Goal: Task Accomplishment & Management: Complete application form

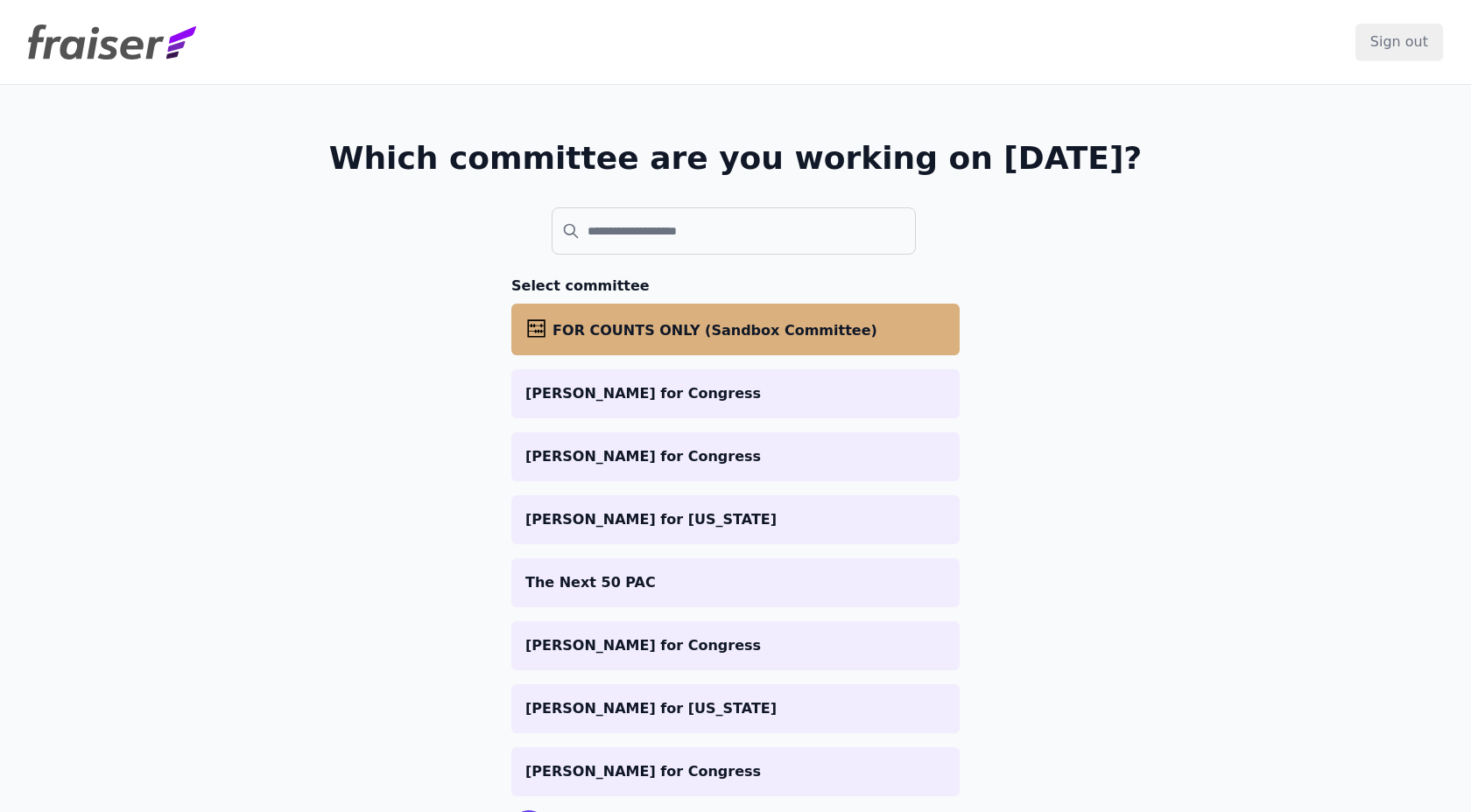
scroll to position [89, 0]
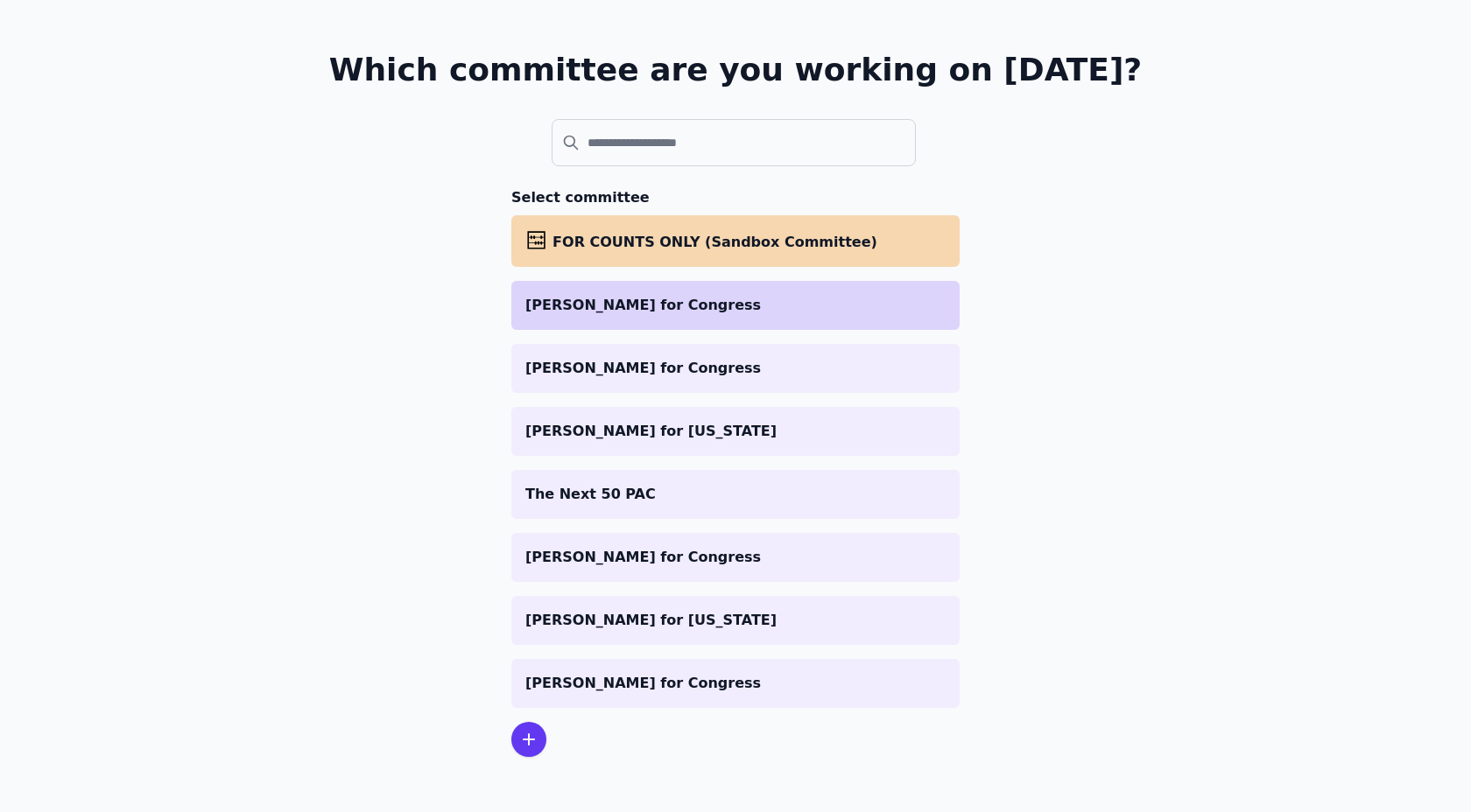
click at [609, 316] on li "[PERSON_NAME] for Congress" at bounding box center [736, 306] width 449 height 49
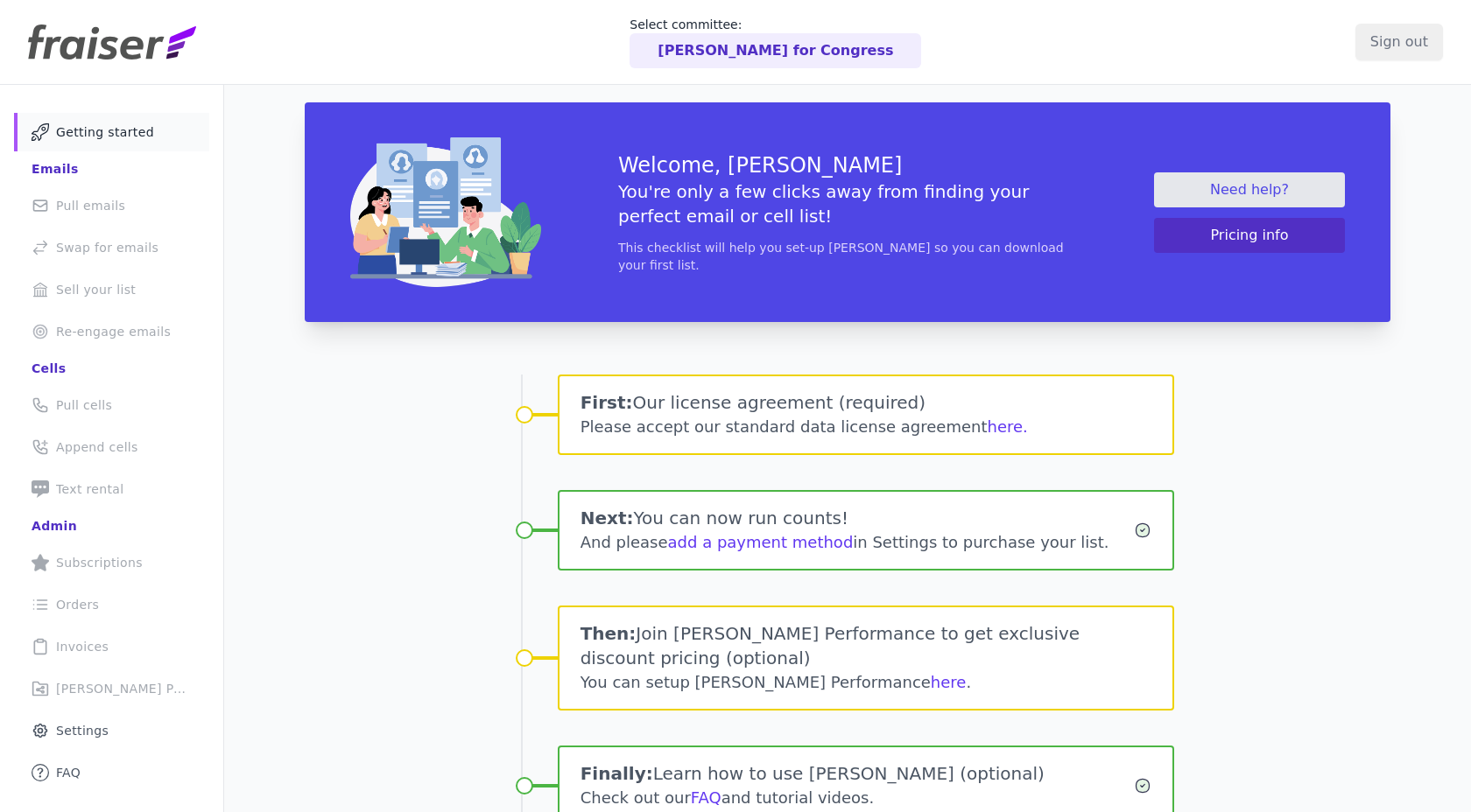
click at [101, 322] on li "Target Outline of a target Re-engage emails" at bounding box center [111, 331] width 195 height 38
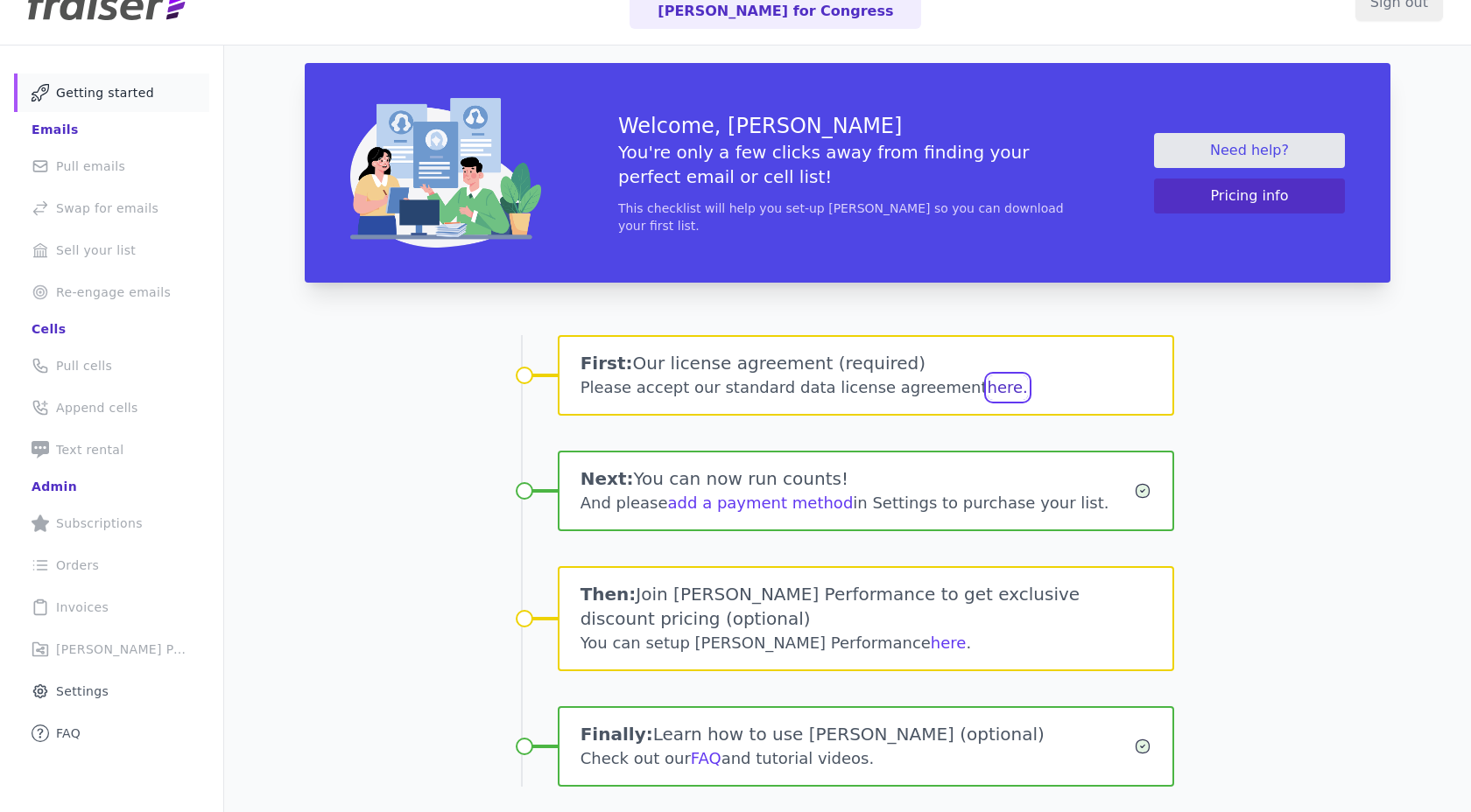
click at [988, 390] on button "here." at bounding box center [1007, 388] width 40 height 24
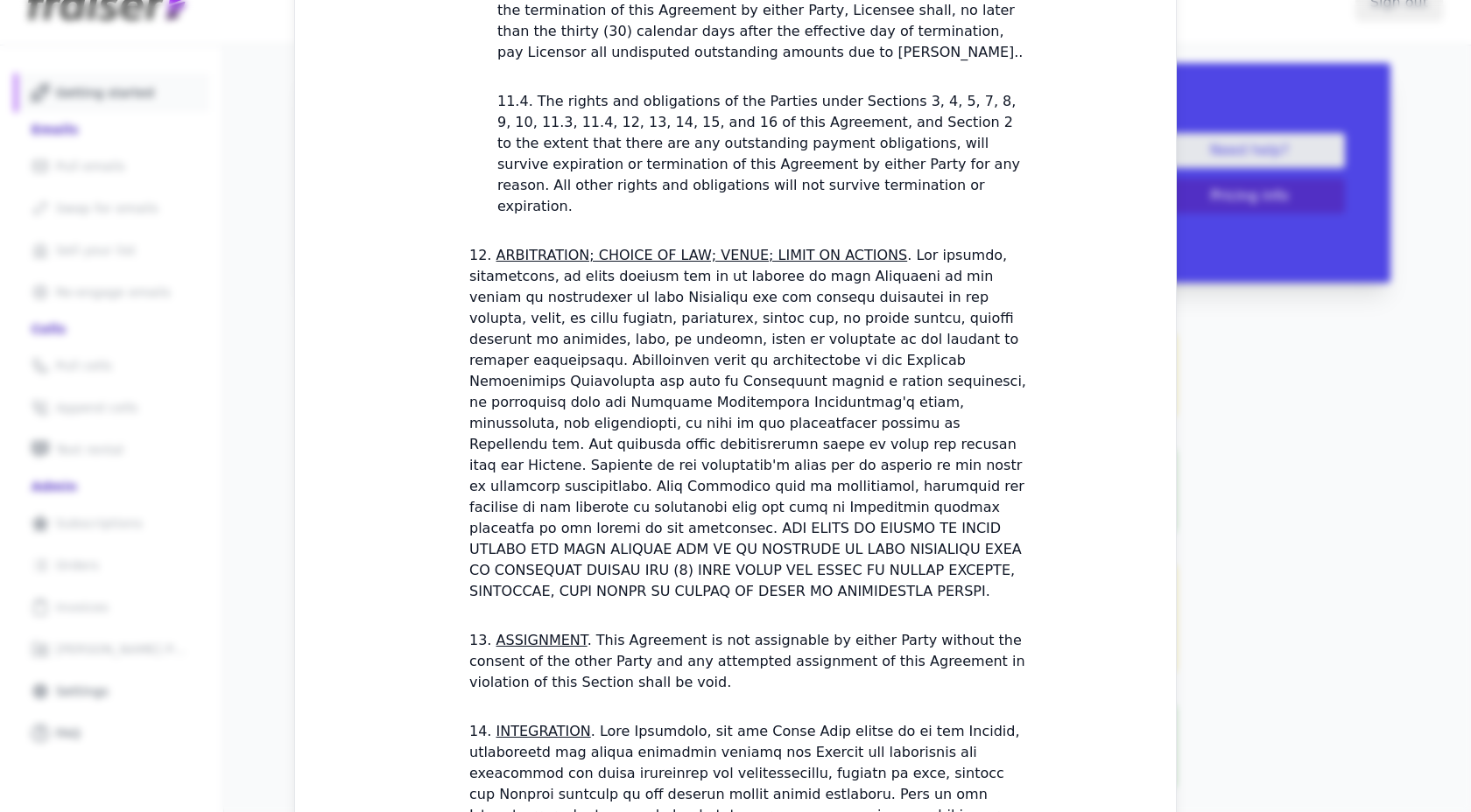
scroll to position [4944, 0]
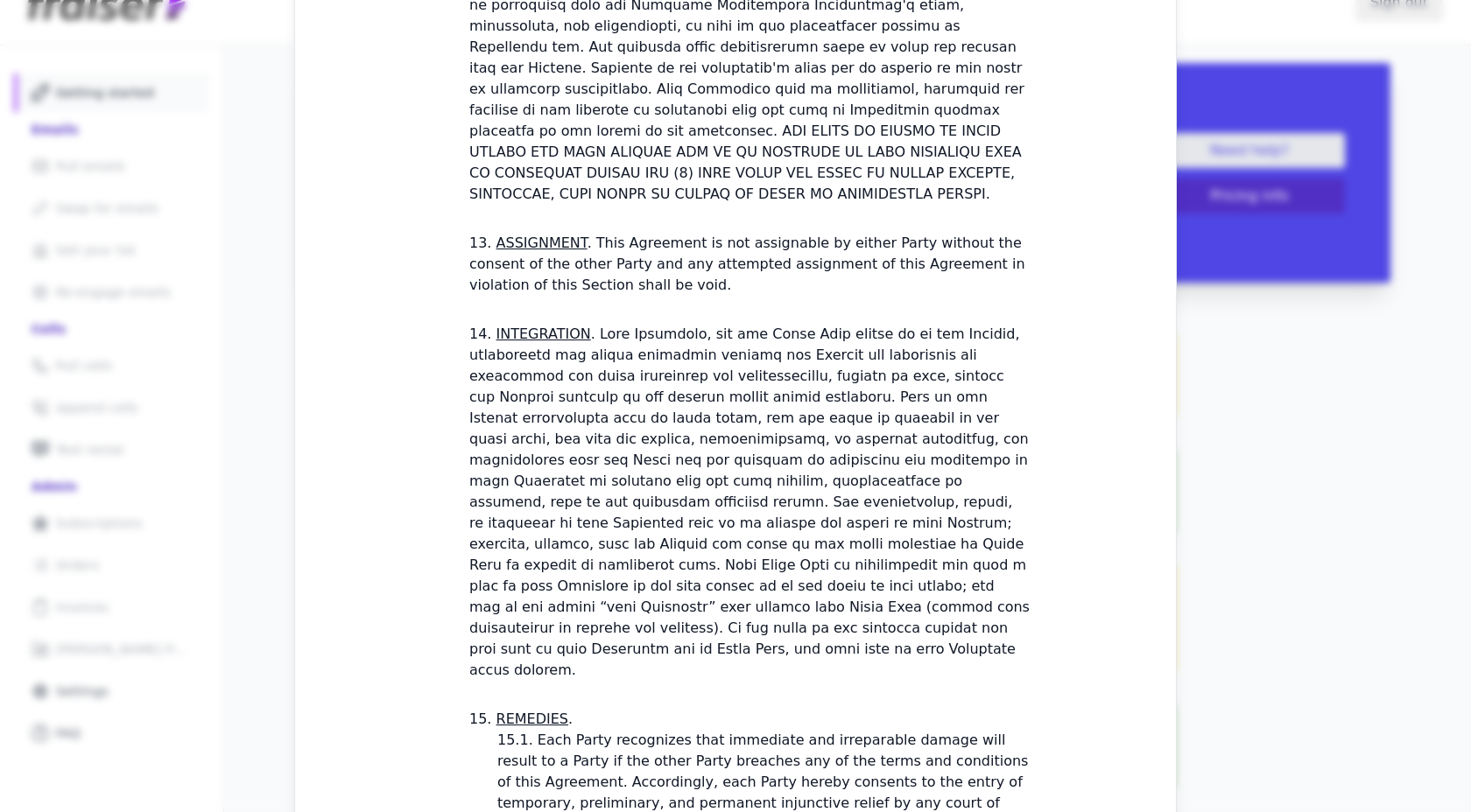
checkbox input "true"
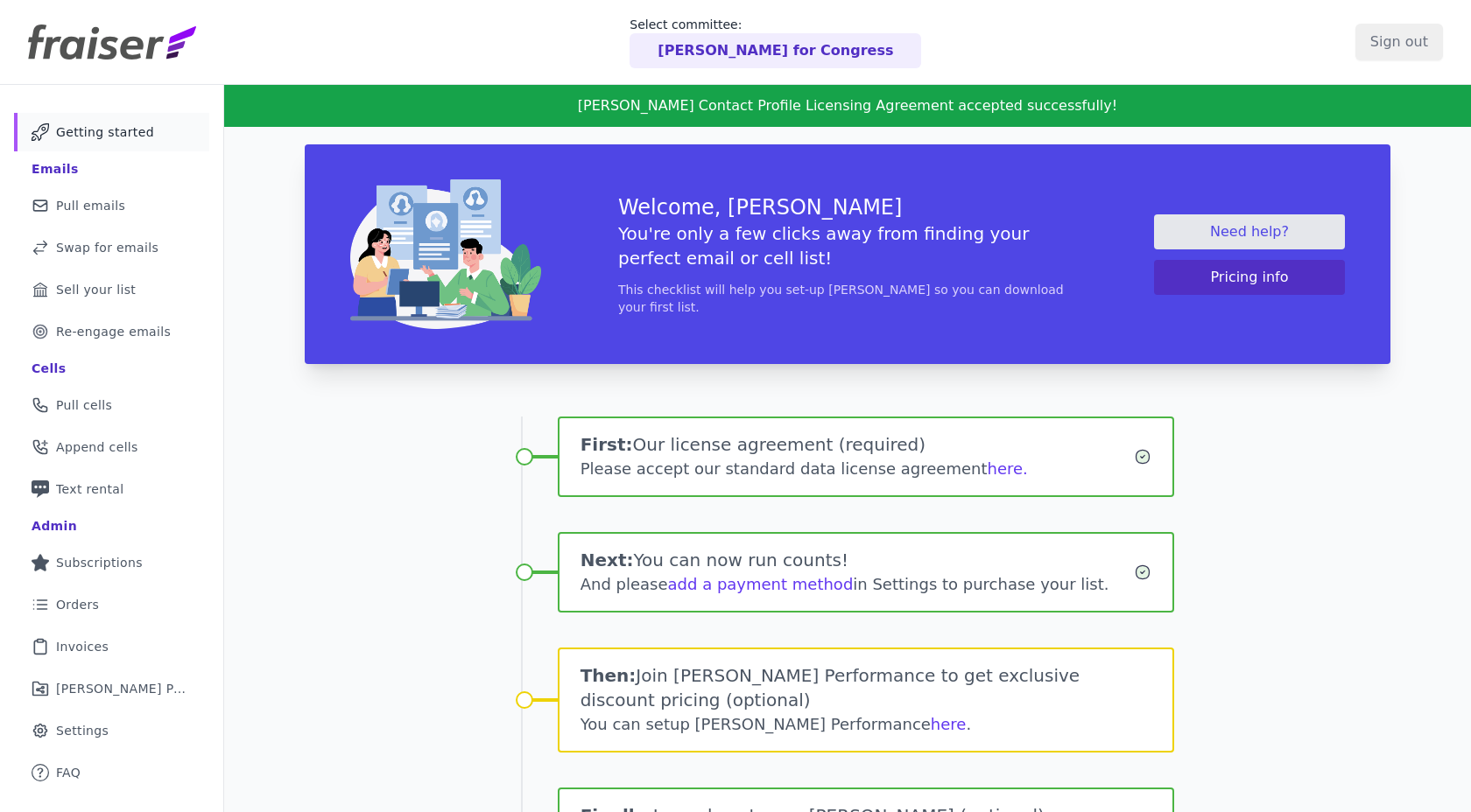
scroll to position [102, 0]
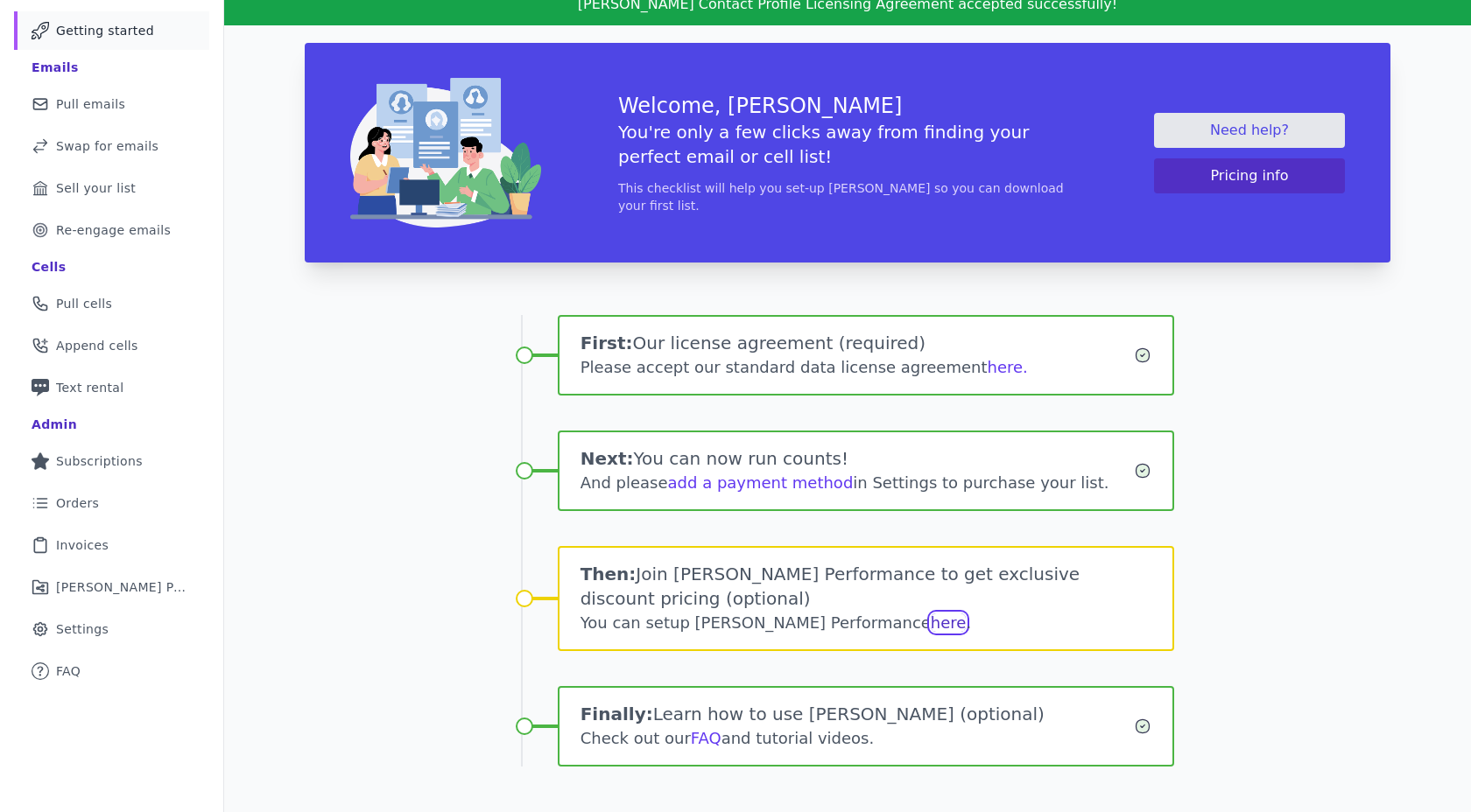
click at [931, 614] on link "here" at bounding box center [949, 623] width 36 height 19
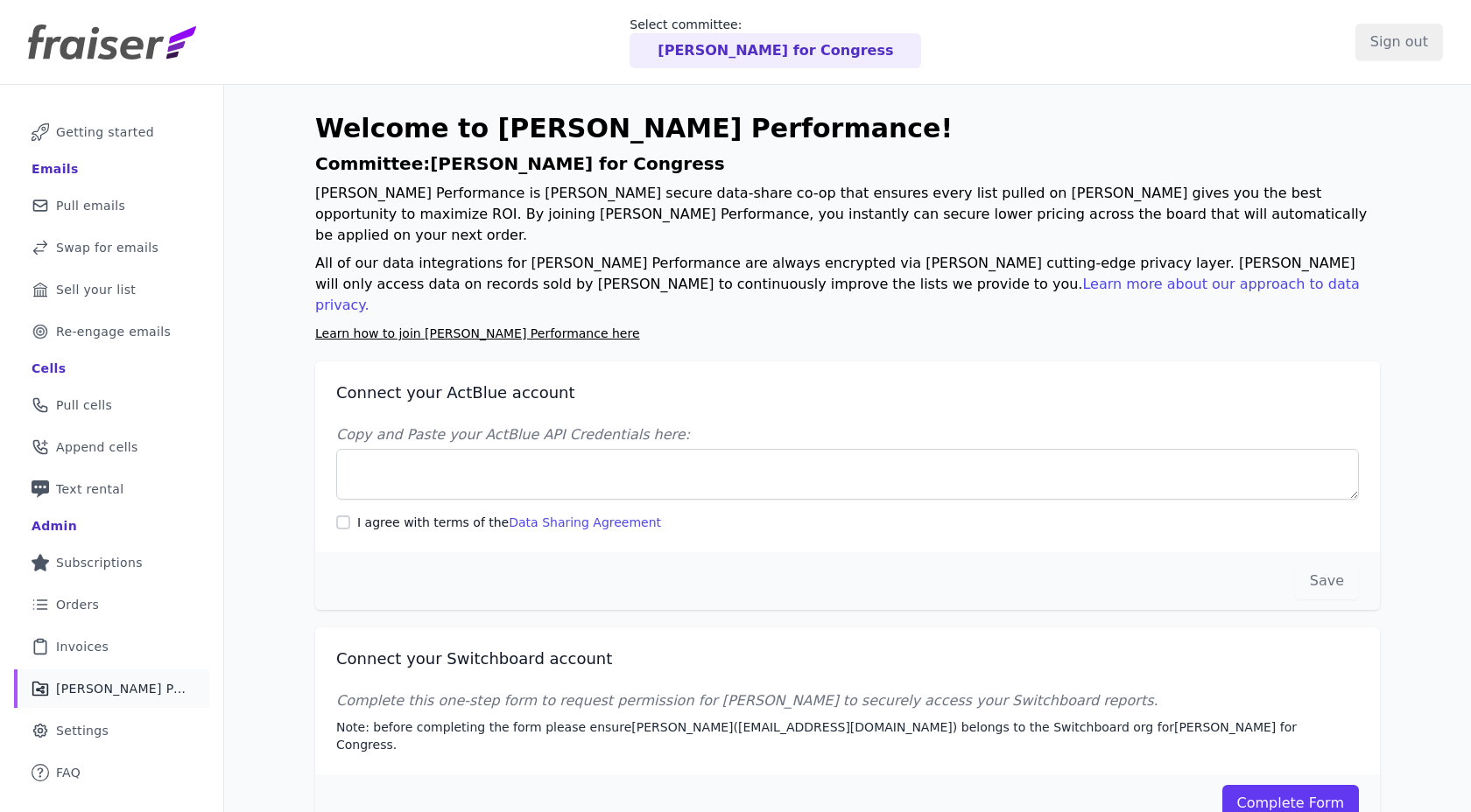
click at [381, 514] on label "I agree with terms of the Data Sharing Agreement" at bounding box center [508, 522] width 304 height 18
click at [350, 516] on input "I agree with terms of the Data Sharing Agreement" at bounding box center [343, 522] width 14 height 14
checkbox input "true"
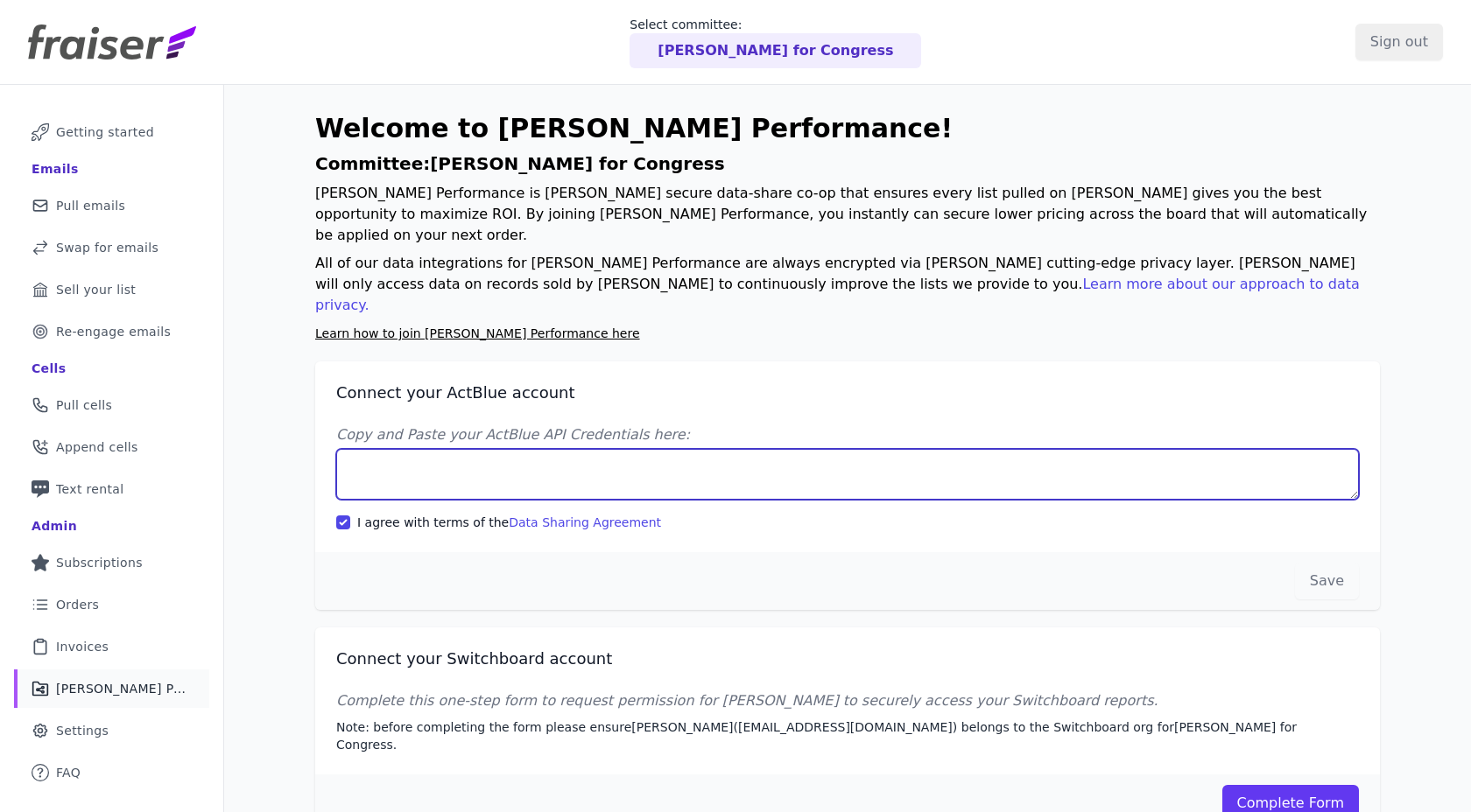
click at [398, 449] on textarea "Copy and Paste your ActBlue API Credentials here:" at bounding box center [848, 475] width 1022 height 50
paste textarea "Client UUID: 7b2c805e-ea27-4c54-be0d-7246065cf403 Client Secret: M/OOwtmQyDENsR…"
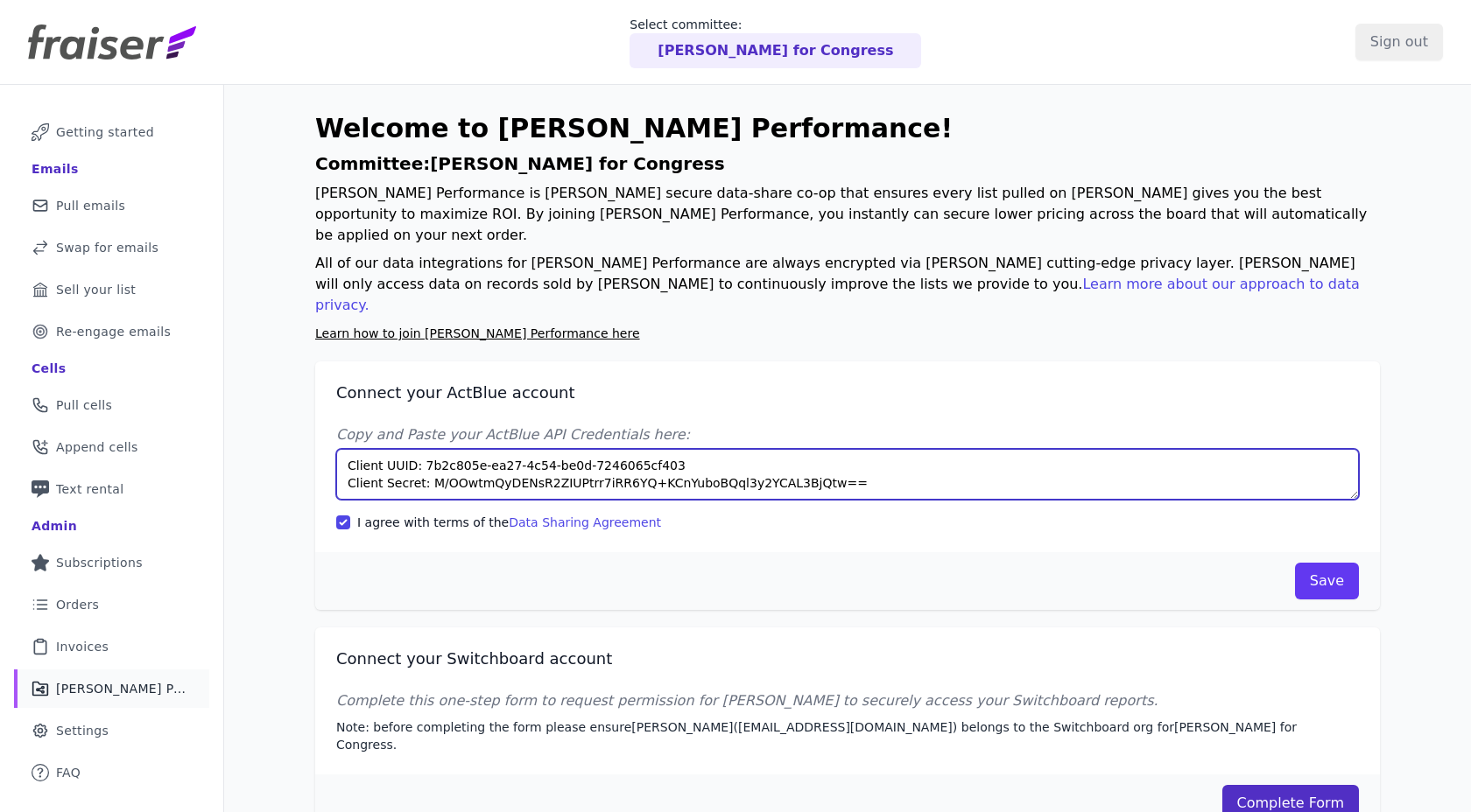
type textarea "Client UUID: 7b2c805e-ea27-4c54-be0d-7246065cf403 Client Secret: M/OOwtmQyDENsR…"
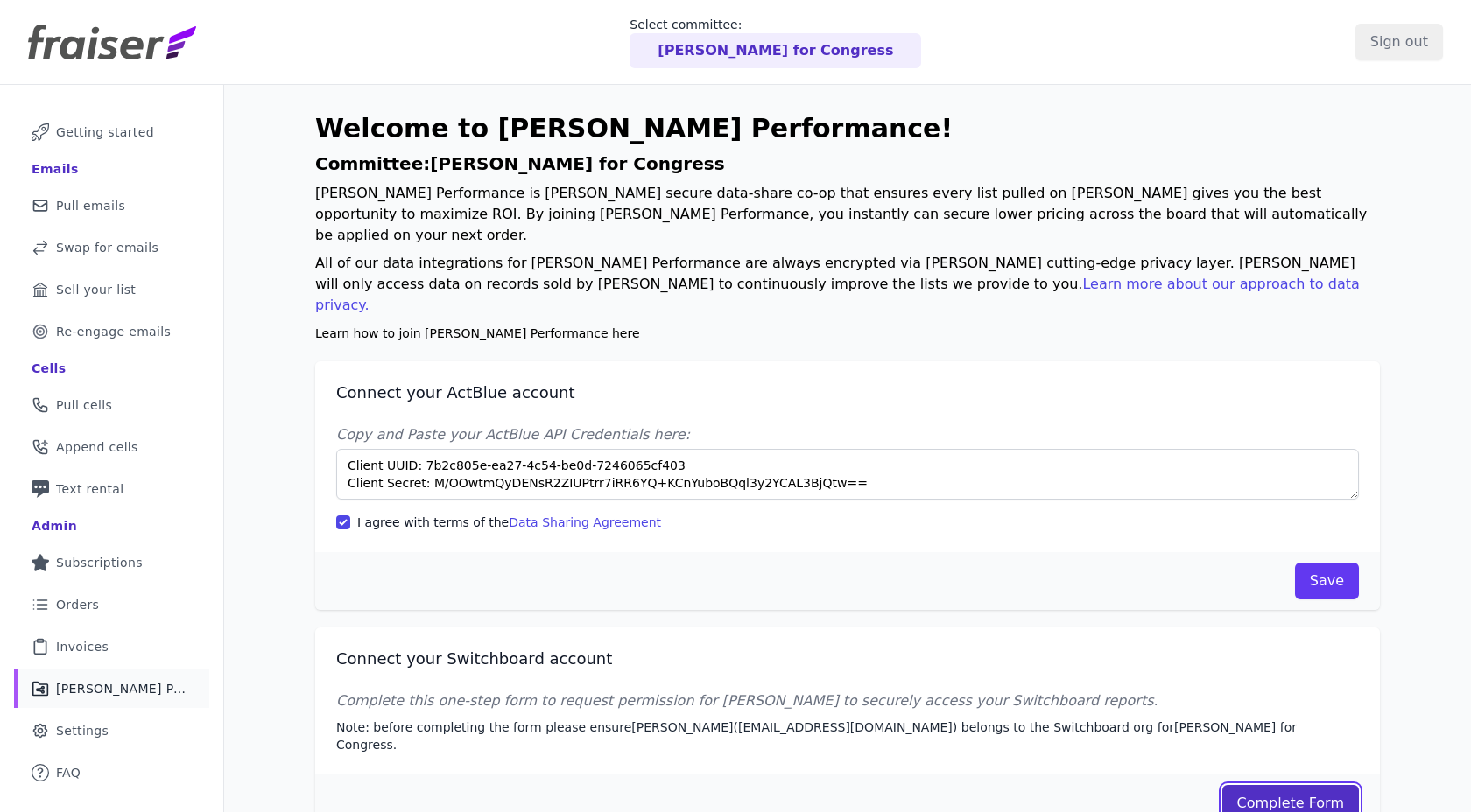
click at [1261, 785] on link "Complete Form" at bounding box center [1291, 803] width 137 height 36
click at [1348, 563] on button "Save" at bounding box center [1327, 580] width 64 height 36
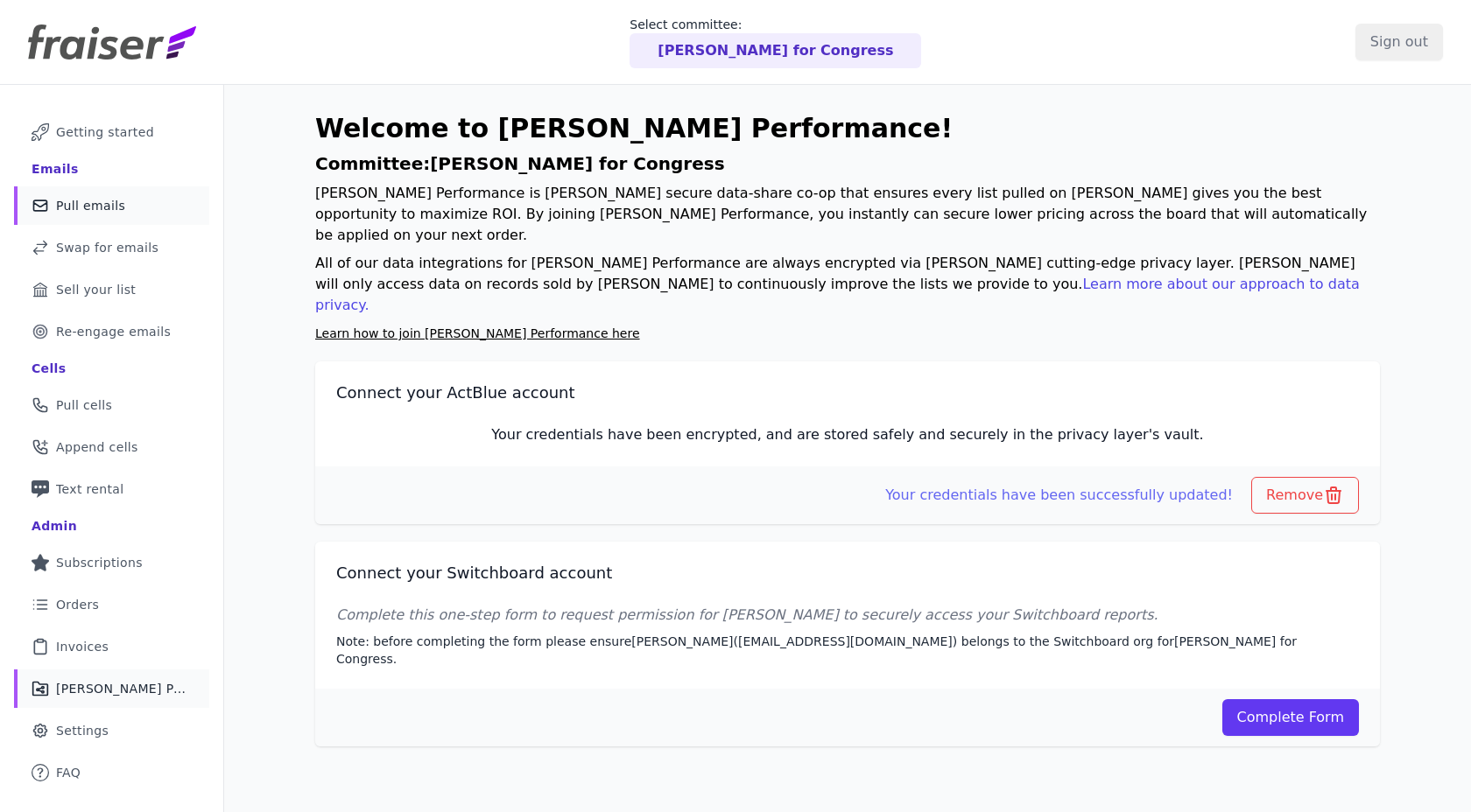
click at [57, 193] on link "Mail Icon Outline of a mail envelope Pull emails" at bounding box center [111, 206] width 195 height 38
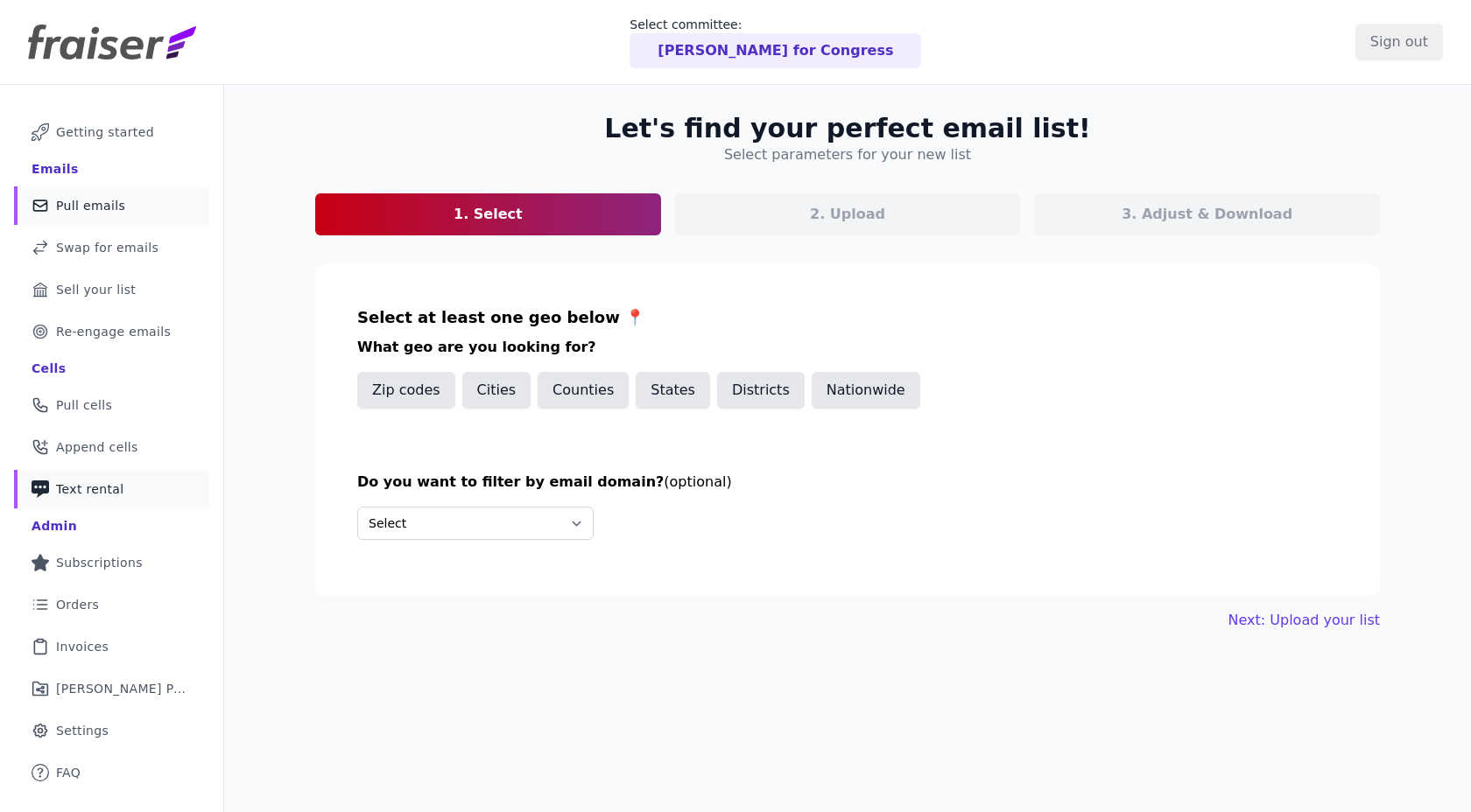
click at [72, 486] on span "Text rental" at bounding box center [90, 489] width 68 height 18
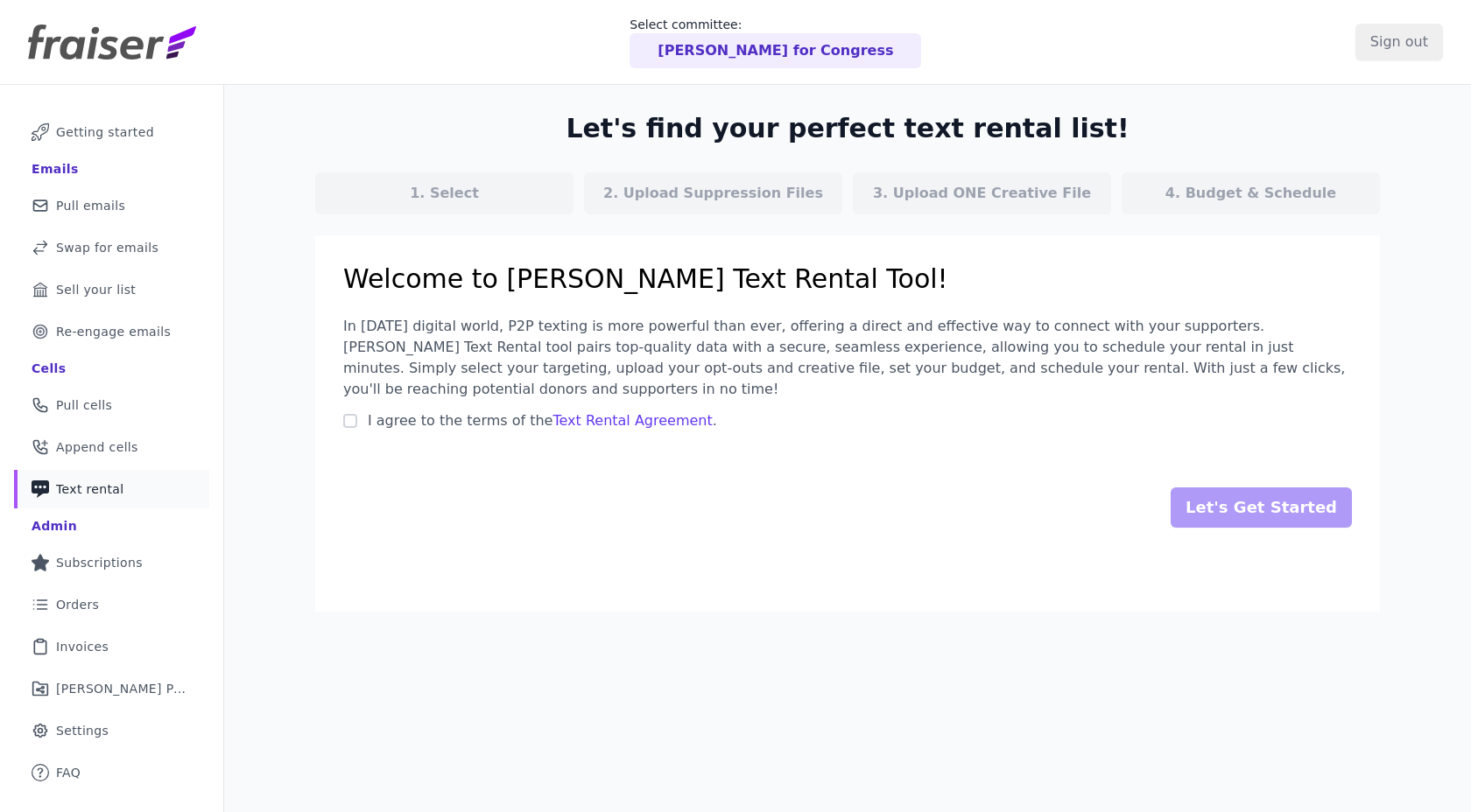
click at [450, 412] on span "I agree to the terms of the Text Rental Agreement ." at bounding box center [542, 420] width 350 height 17
click at [357, 414] on input "I agree to the terms of the Text Rental Agreement ." at bounding box center [350, 420] width 14 height 14
checkbox input "true"
click at [1335, 498] on input "Let's Get Started" at bounding box center [1262, 507] width 181 height 40
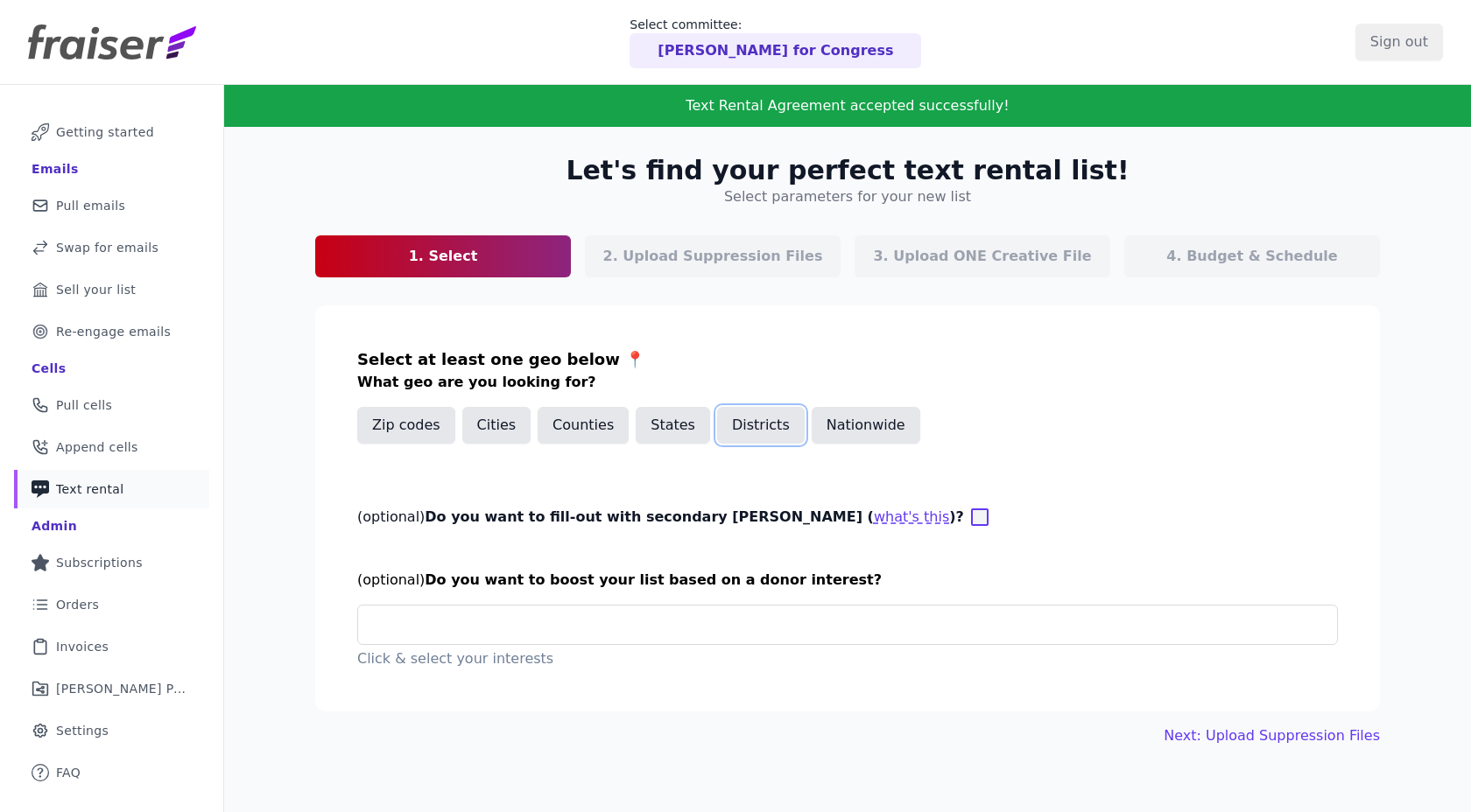
click at [742, 420] on button "Districts" at bounding box center [761, 425] width 88 height 36
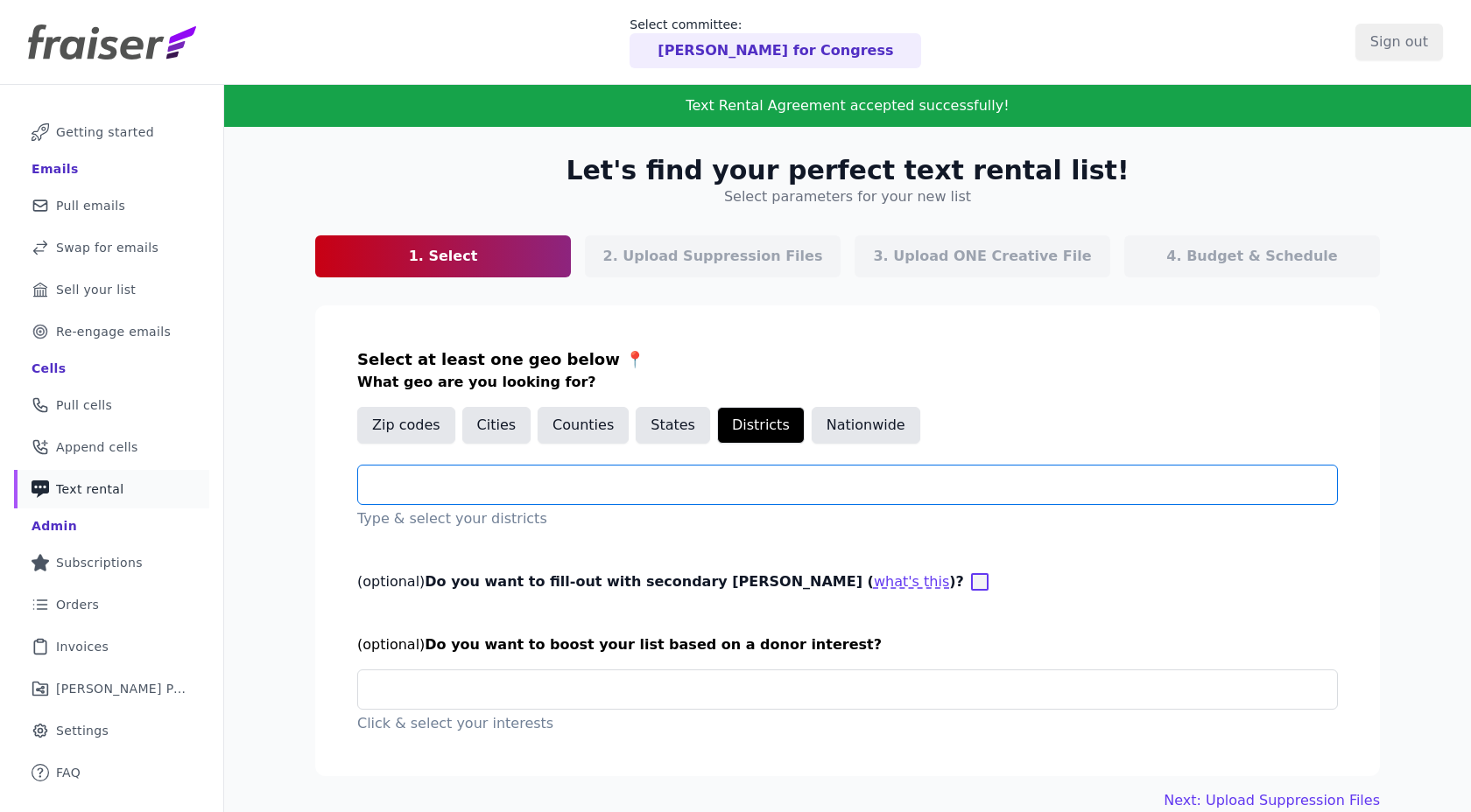
click at [650, 484] on input "text" at bounding box center [854, 485] width 964 height 21
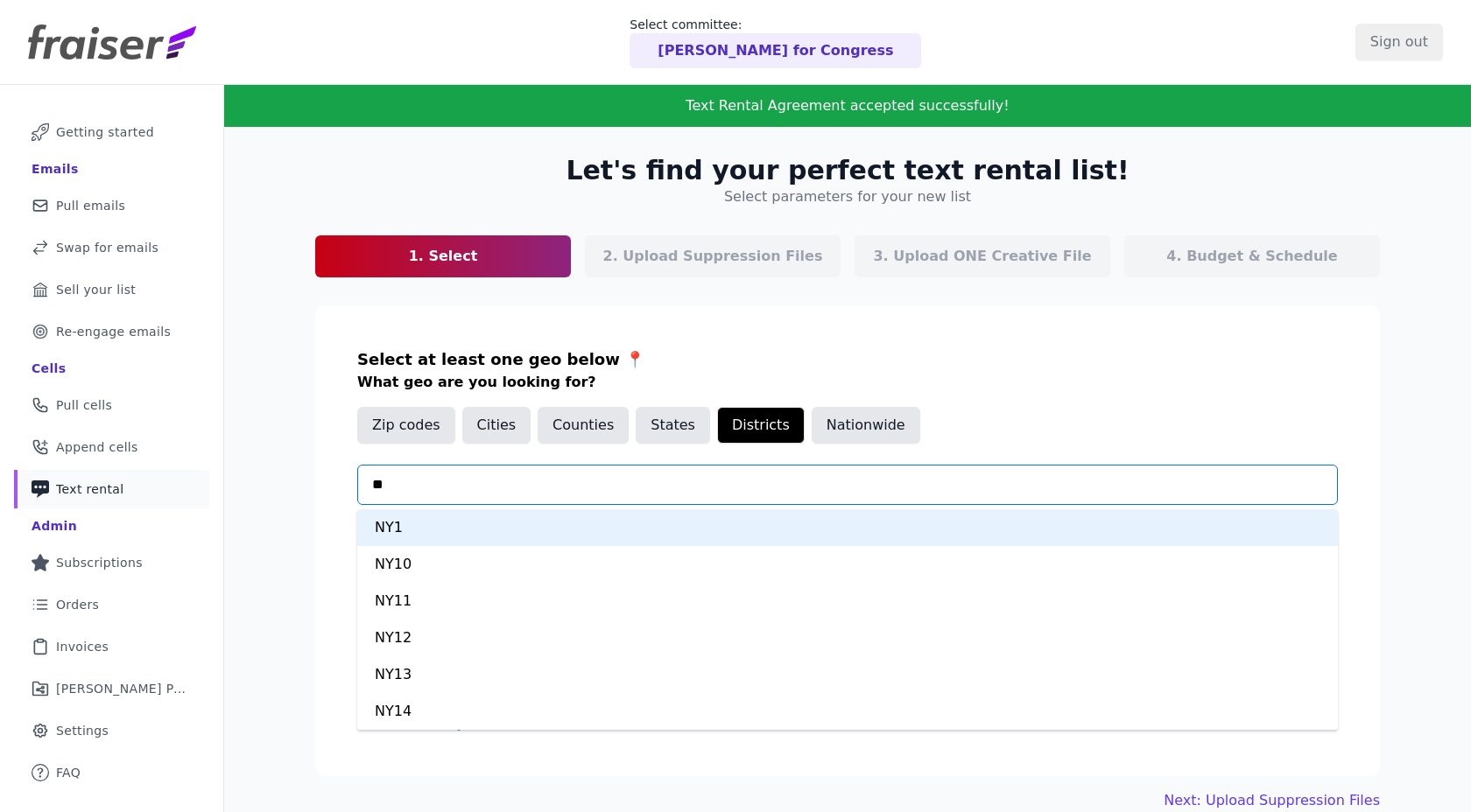
type input "***"
click at [607, 517] on div "NY2" at bounding box center [847, 527] width 980 height 36
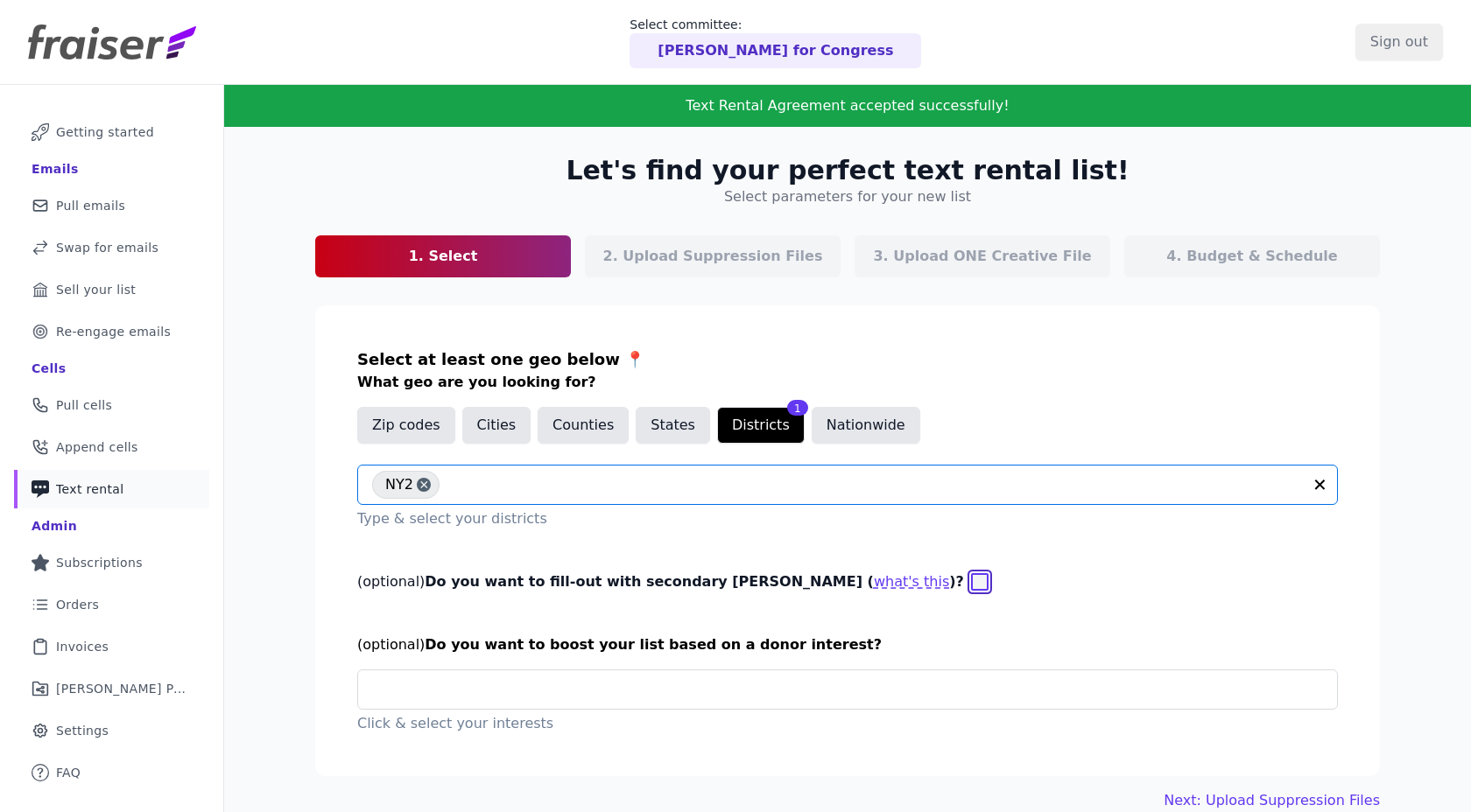
click at [971, 583] on input "(optional) Do you want to fill-out with secondary geo params ( what's this )?" at bounding box center [979, 582] width 18 height 18
checkbox input "true"
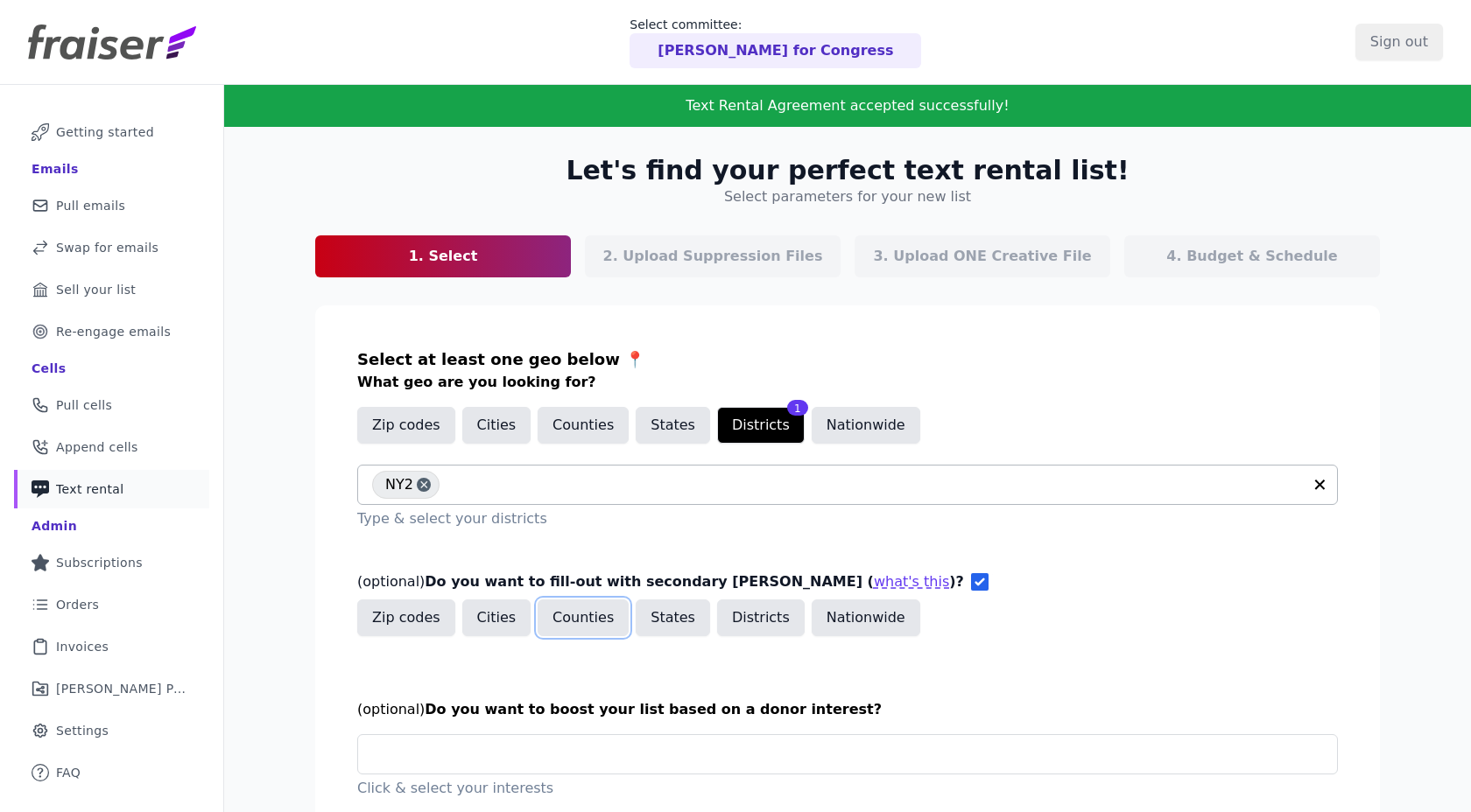
click at [592, 623] on button "Counties" at bounding box center [582, 618] width 91 height 36
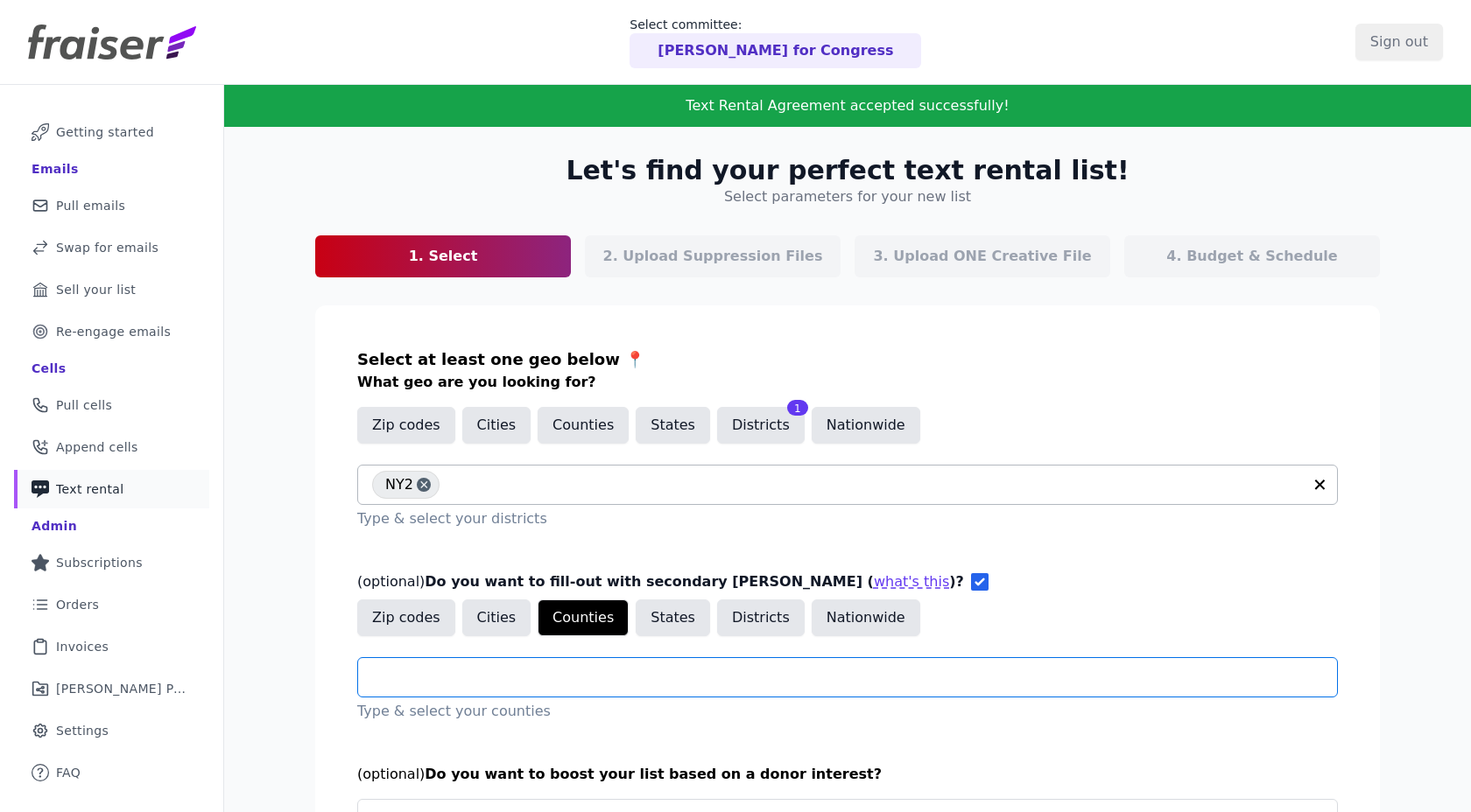
click at [541, 668] on input "text" at bounding box center [854, 677] width 964 height 21
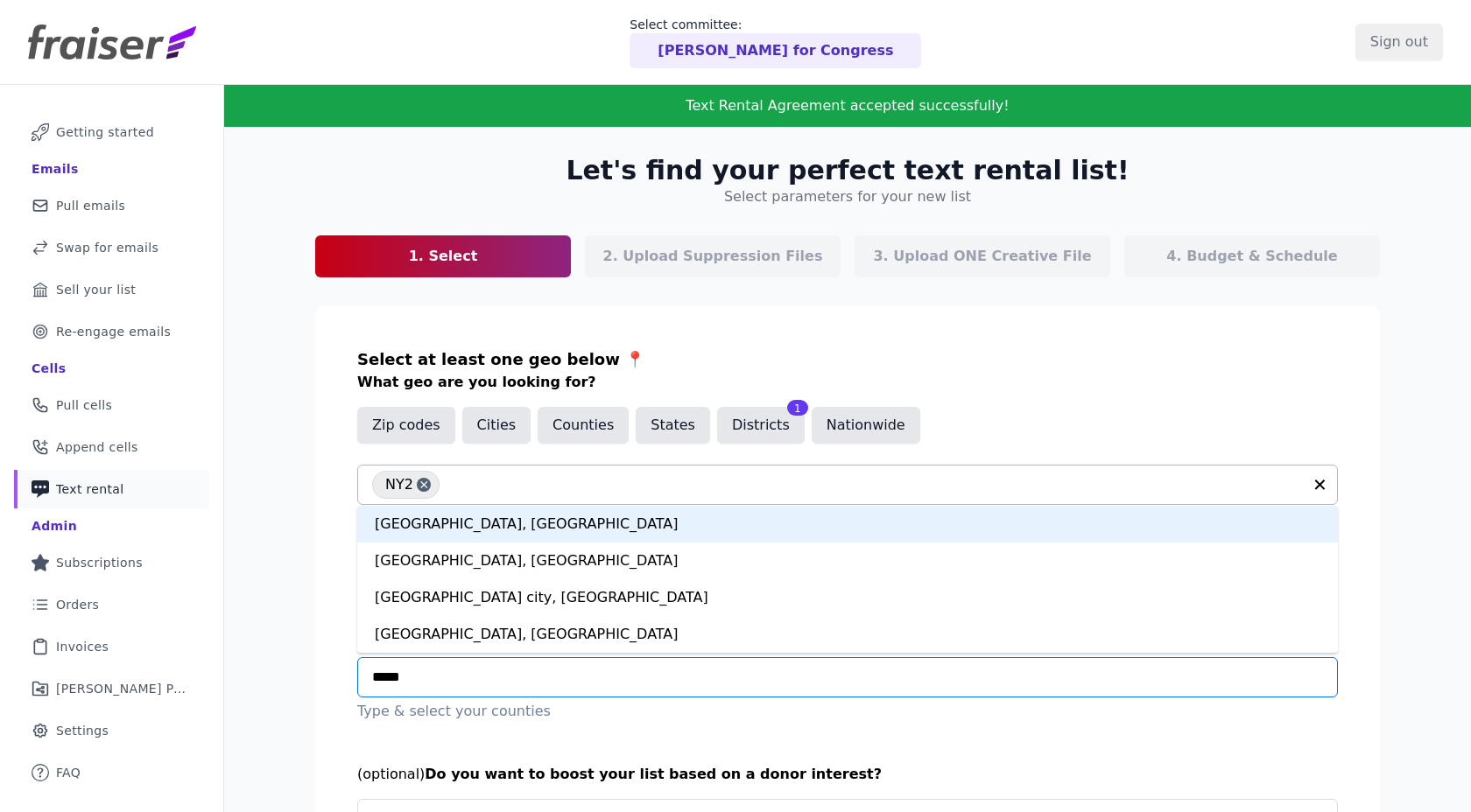
type input "******"
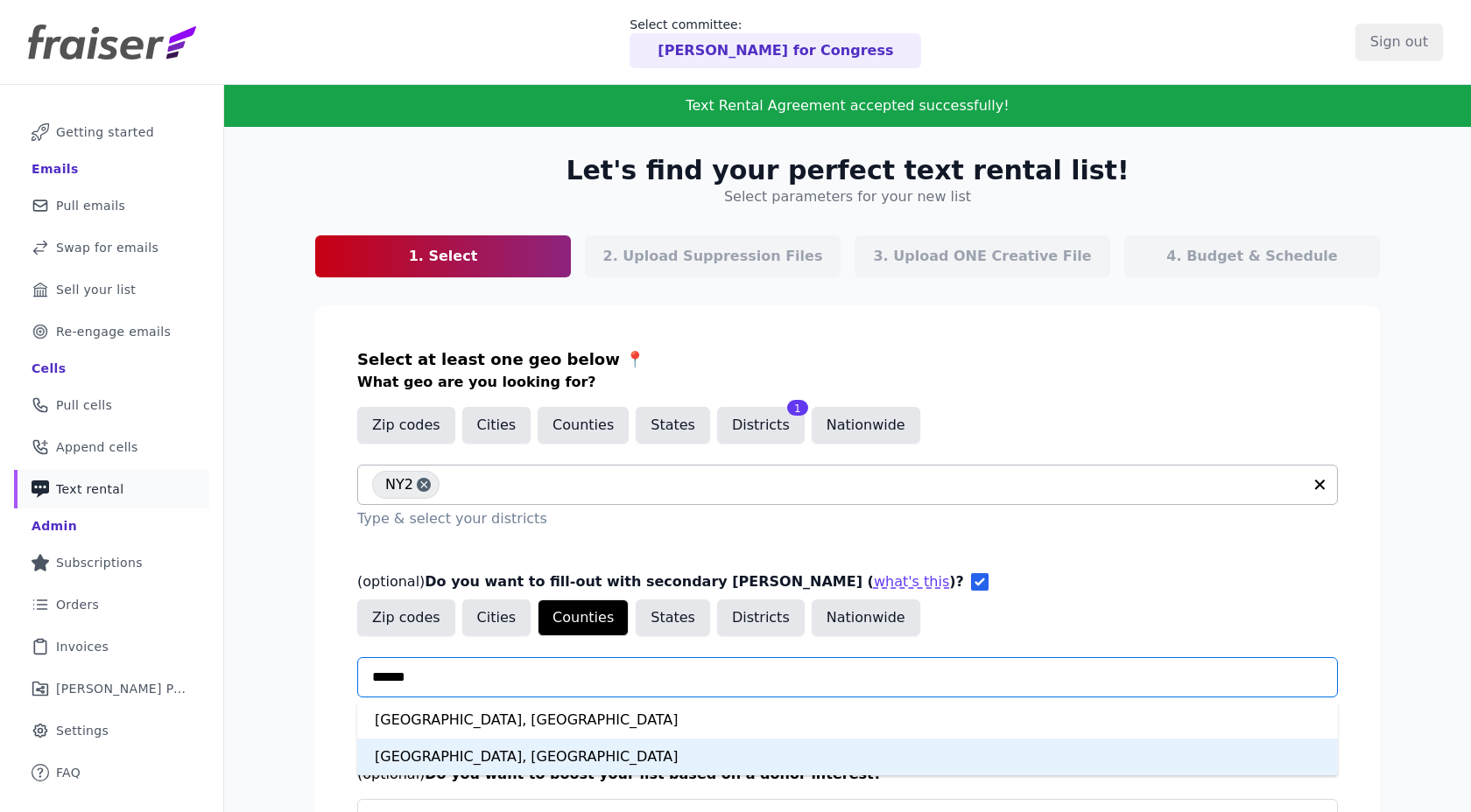
click at [479, 751] on div "Nassau County, NY" at bounding box center [847, 757] width 980 height 36
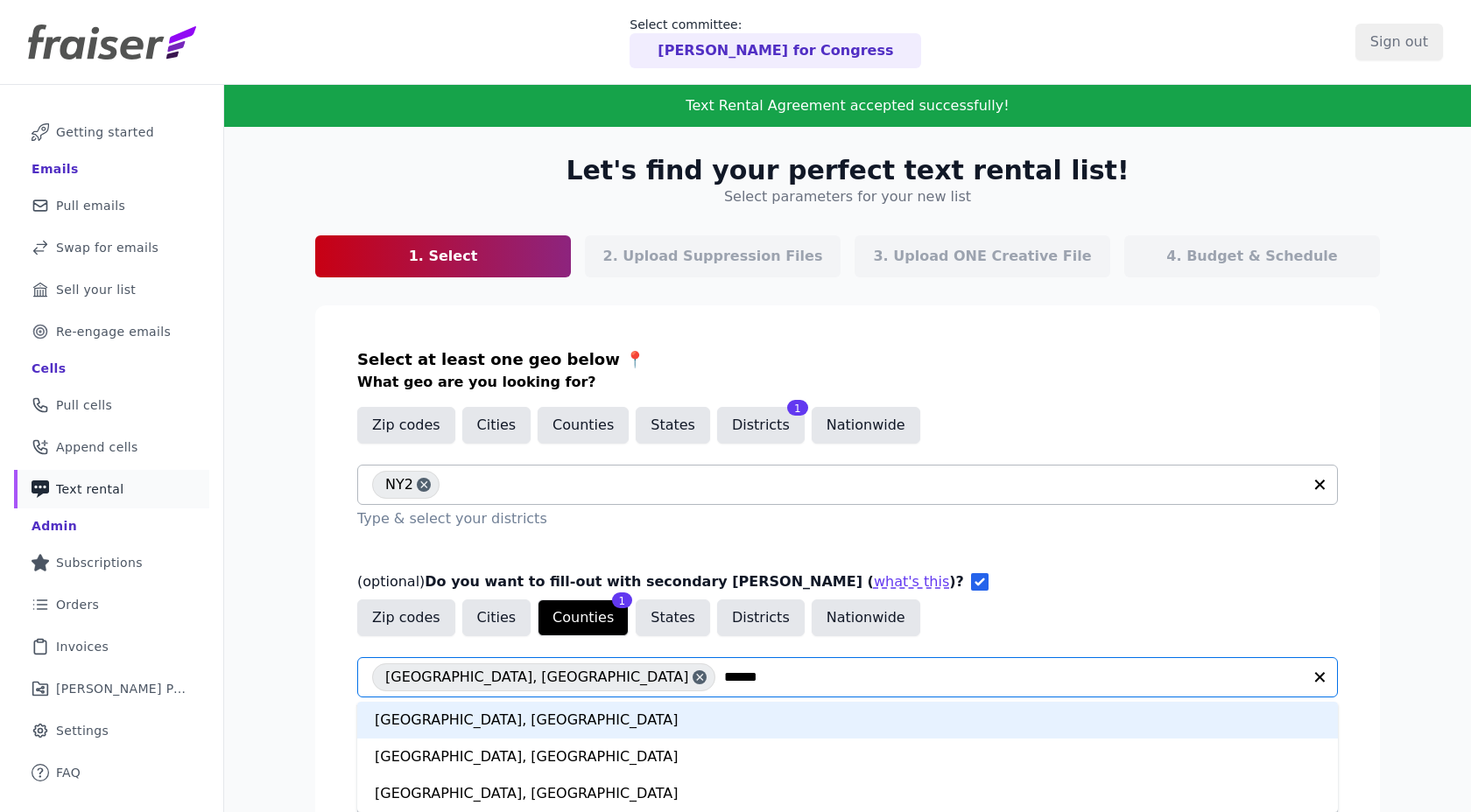
type input "*******"
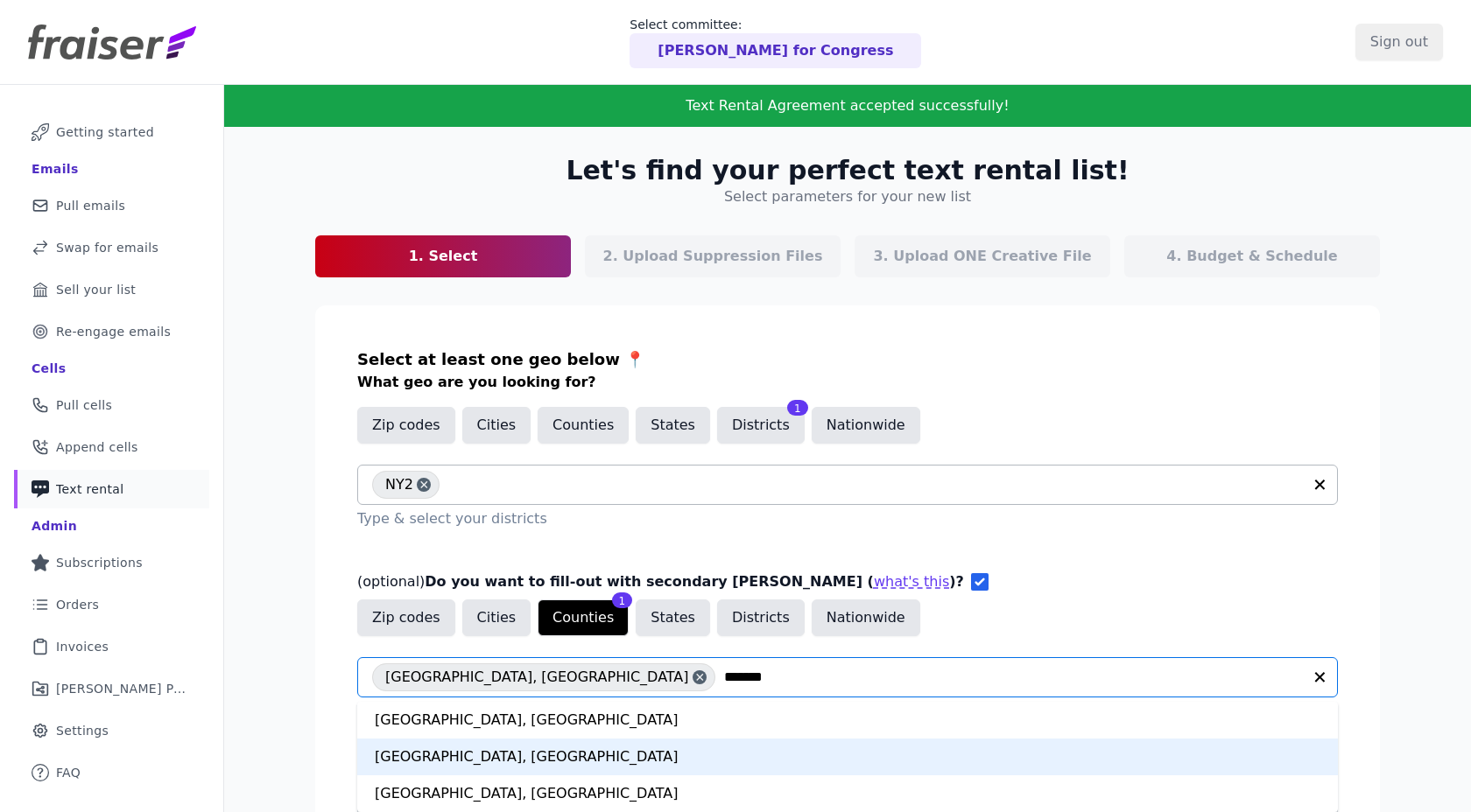
click at [460, 761] on div "Suffolk County, NY" at bounding box center [847, 757] width 980 height 36
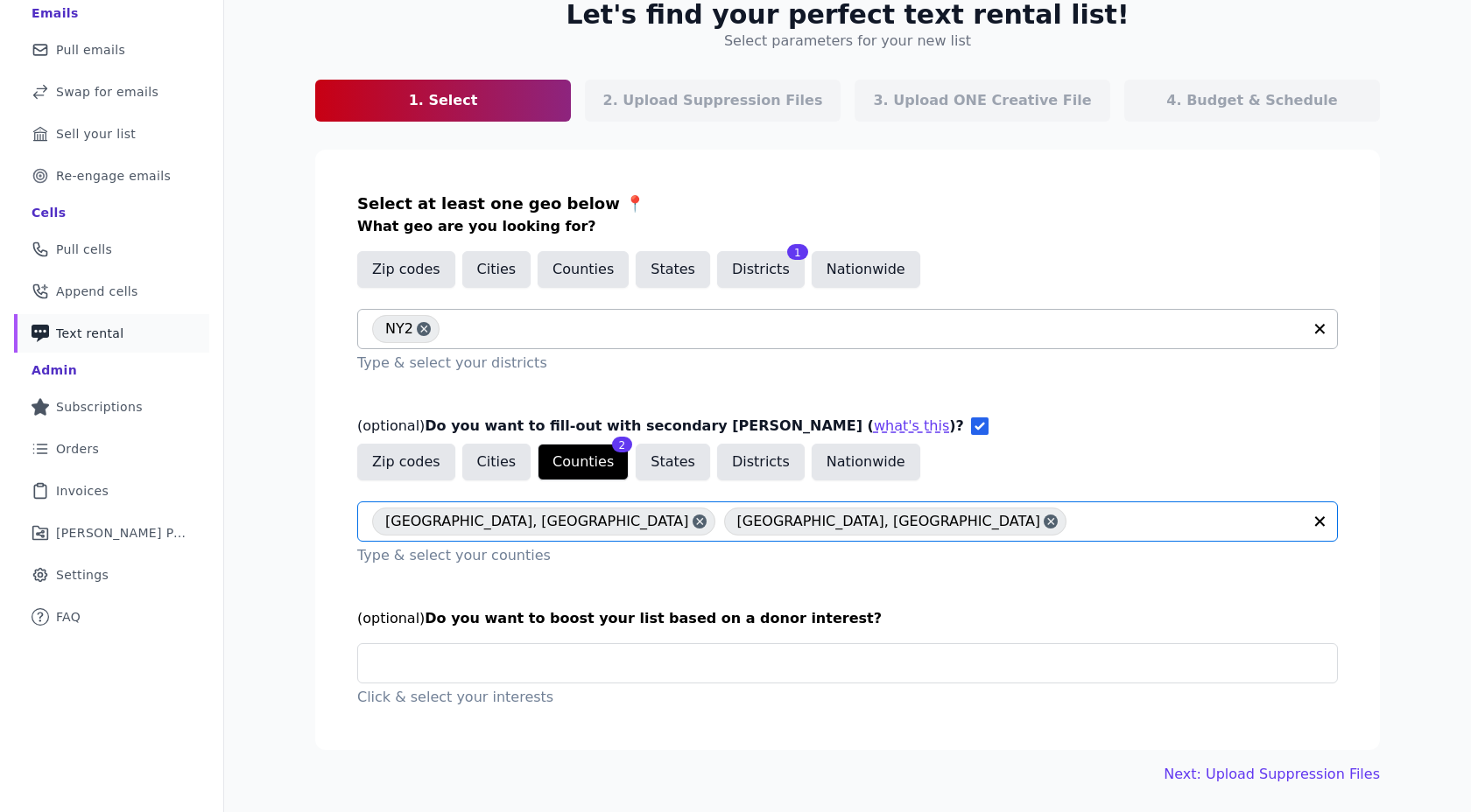
scroll to position [157, 0]
click at [1254, 778] on link "Next: Upload Suppression Files" at bounding box center [1271, 774] width 216 height 21
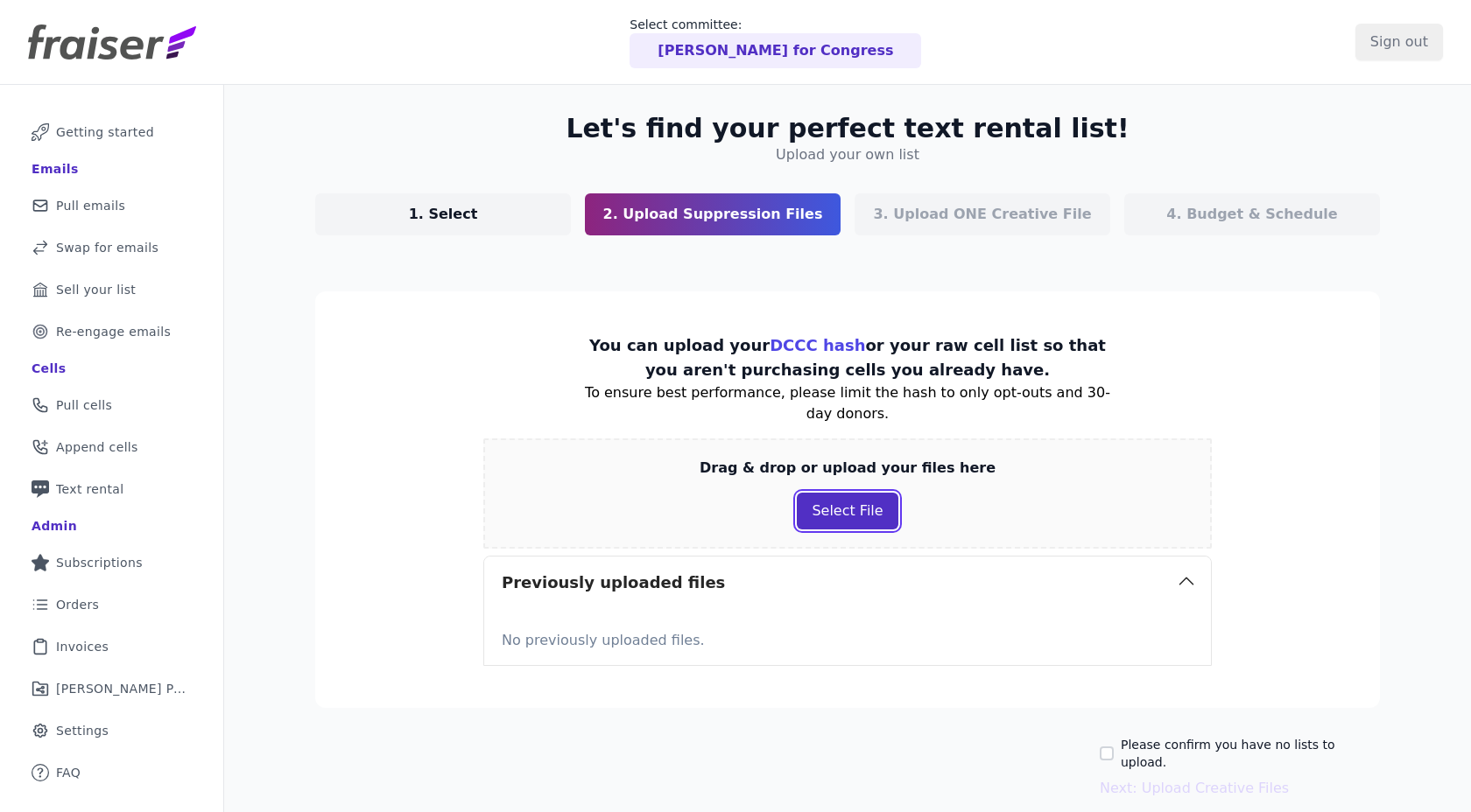
click at [863, 508] on button "Select File" at bounding box center [848, 510] width 101 height 36
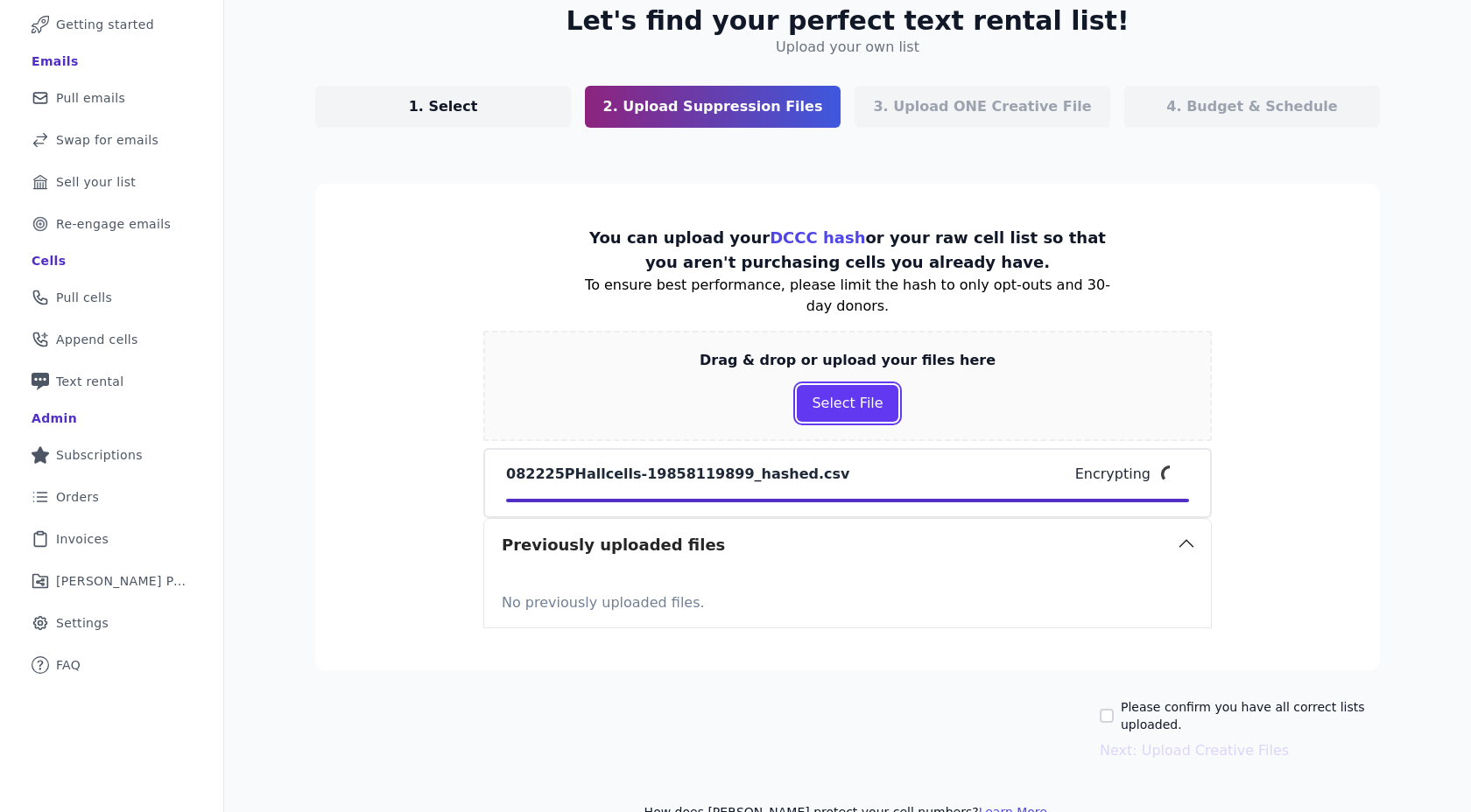
scroll to position [145, 0]
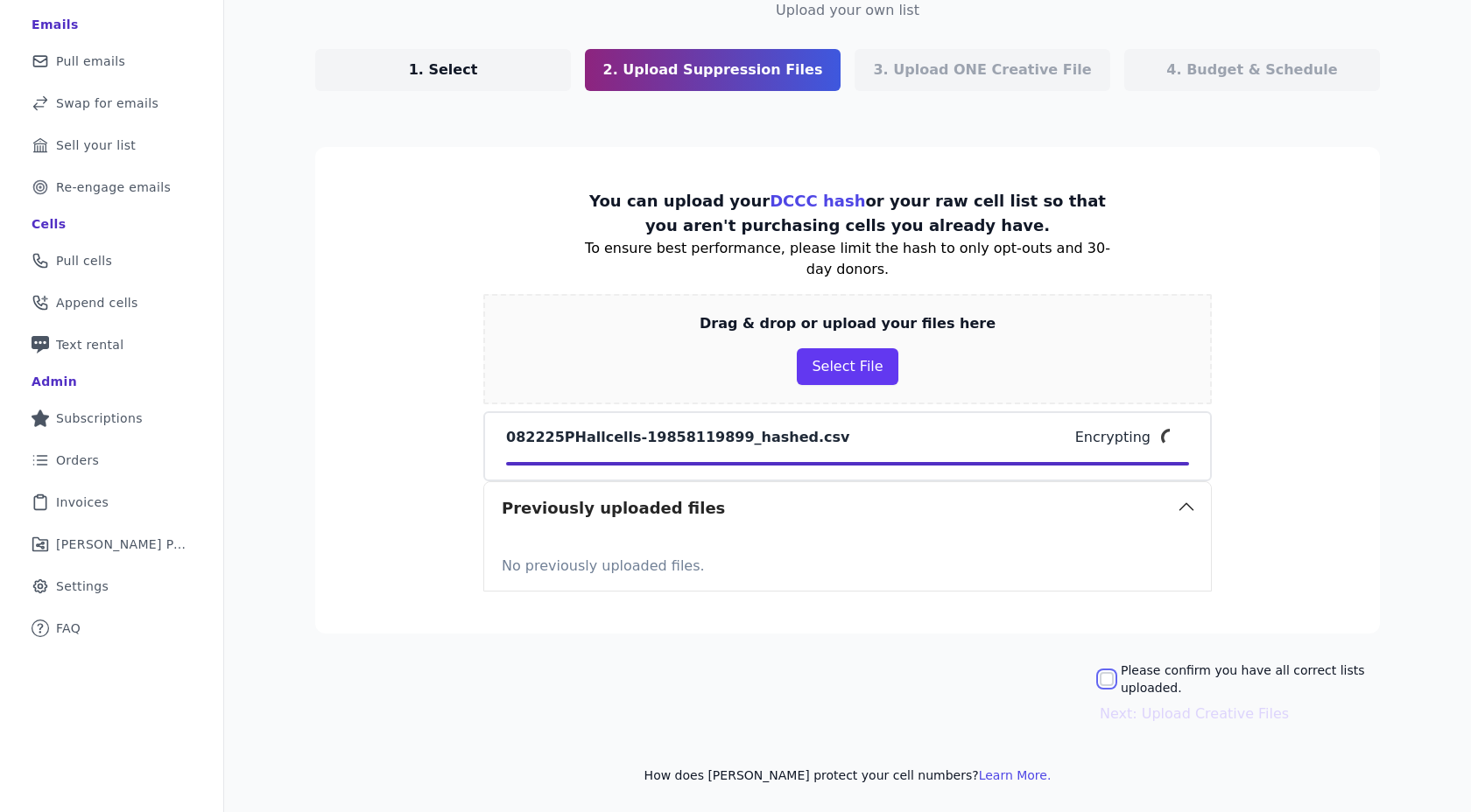
click at [1107, 673] on input "Please confirm you have all correct lists uploaded." at bounding box center [1107, 679] width 14 height 14
checkbox input "true"
click at [1123, 719] on button "Next: Upload Creative Files" at bounding box center [1194, 714] width 189 height 21
